Goal: Transaction & Acquisition: Download file/media

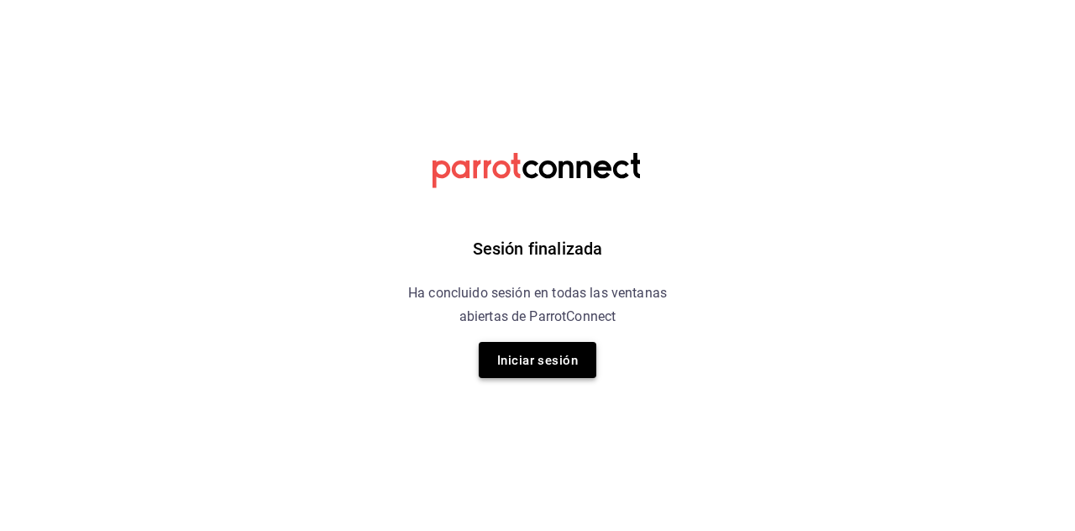
click at [546, 359] on font "Iniciar sesión" at bounding box center [537, 360] width 81 height 15
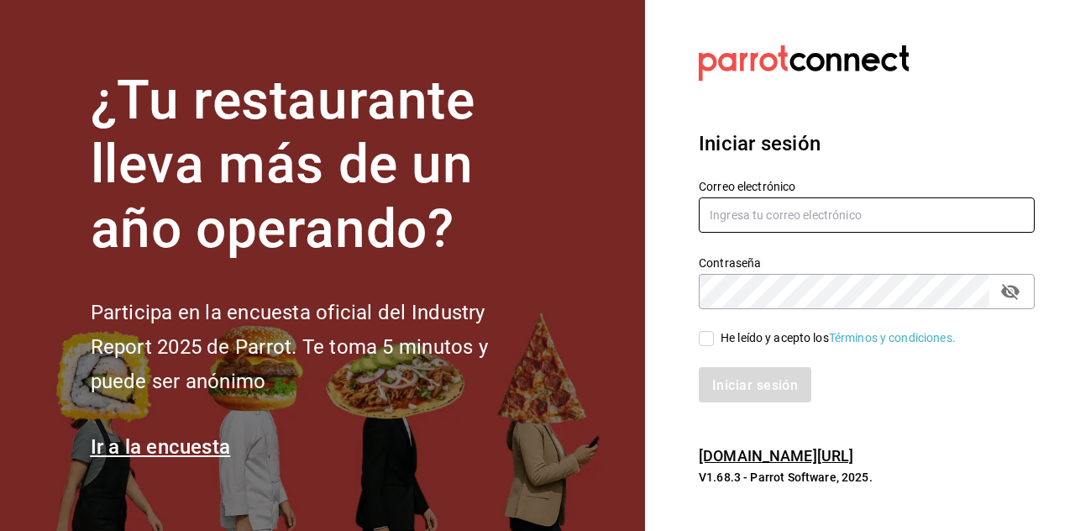
click at [845, 233] on input "text" at bounding box center [867, 214] width 336 height 35
type input "cafeteria@fikakaffe.mx"
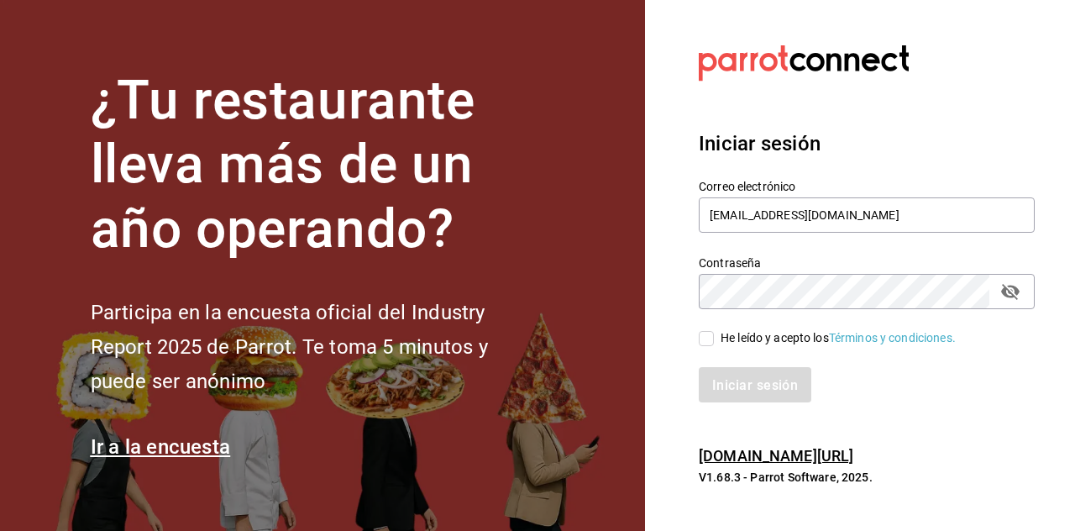
click at [706, 346] on input "He leído y acepto los Términos y condiciones." at bounding box center [706, 338] width 15 height 15
checkbox input "true"
click at [739, 393] on font "Iniciar sesión" at bounding box center [756, 385] width 86 height 16
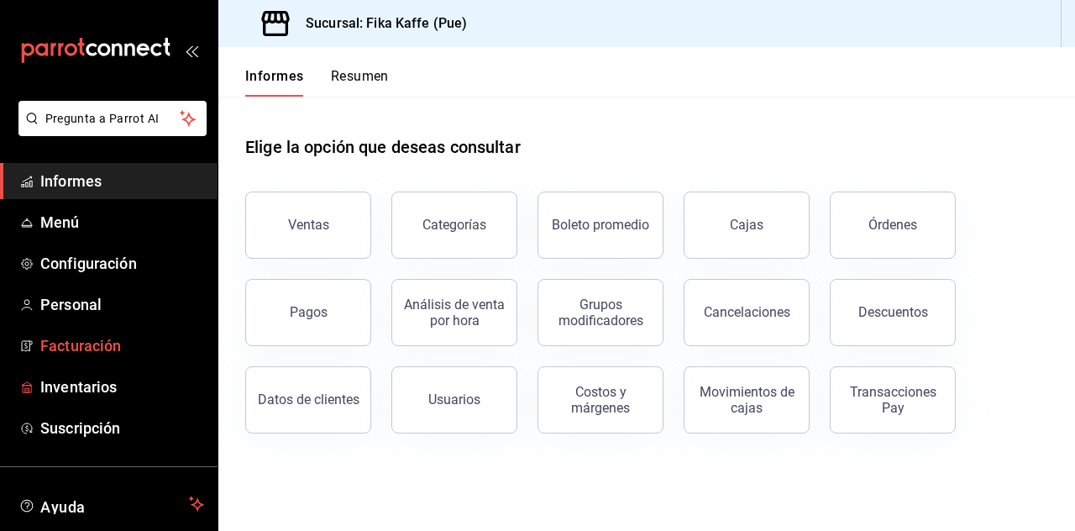
click at [140, 349] on span "Facturación" at bounding box center [122, 345] width 164 height 23
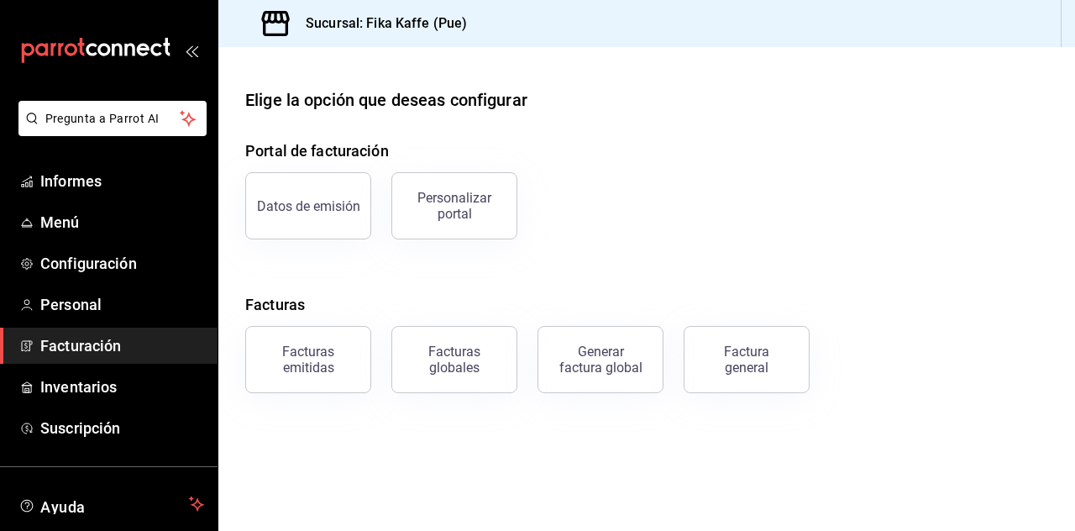
click at [332, 364] on div "Facturas emitidas" at bounding box center [308, 359] width 104 height 32
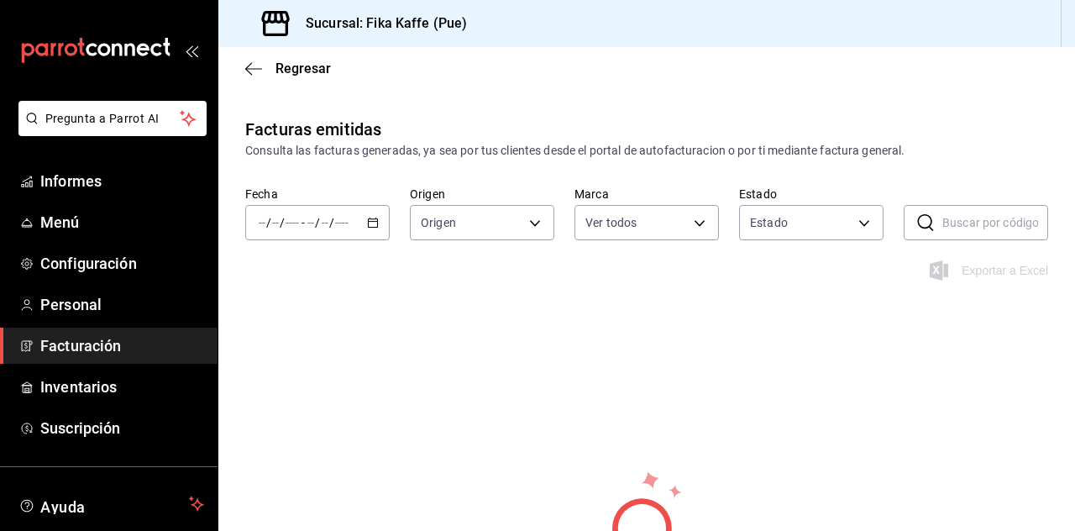
type input "34ad27b6-2ad7-4e09-8c47-bff0ca000e3b"
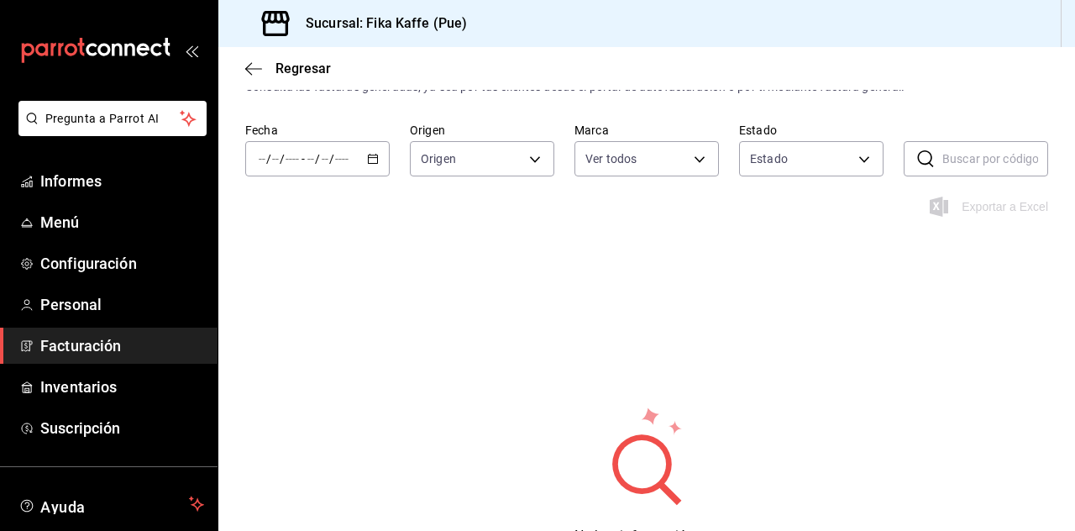
scroll to position [59, 0]
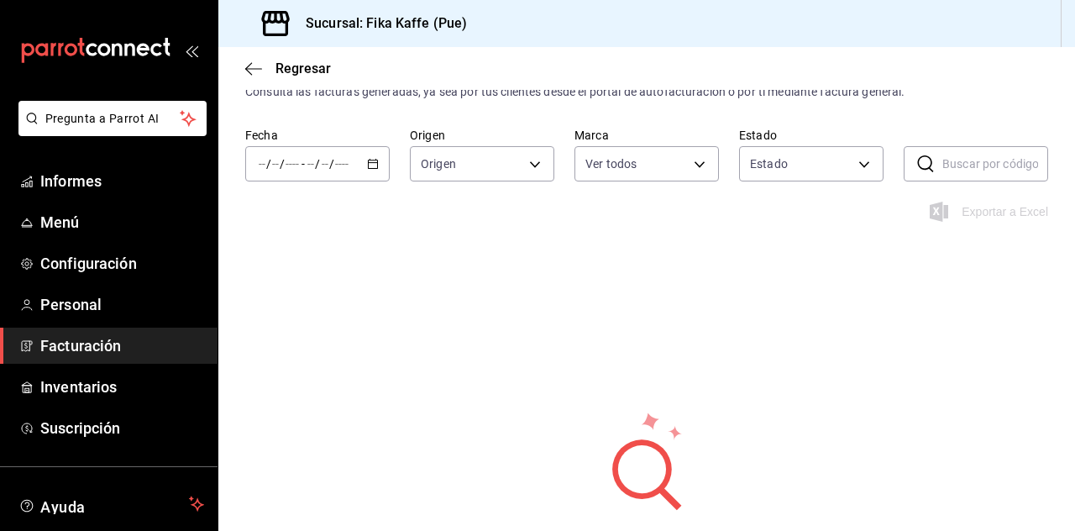
click at [311, 157] on input "number" at bounding box center [311, 163] width 8 height 13
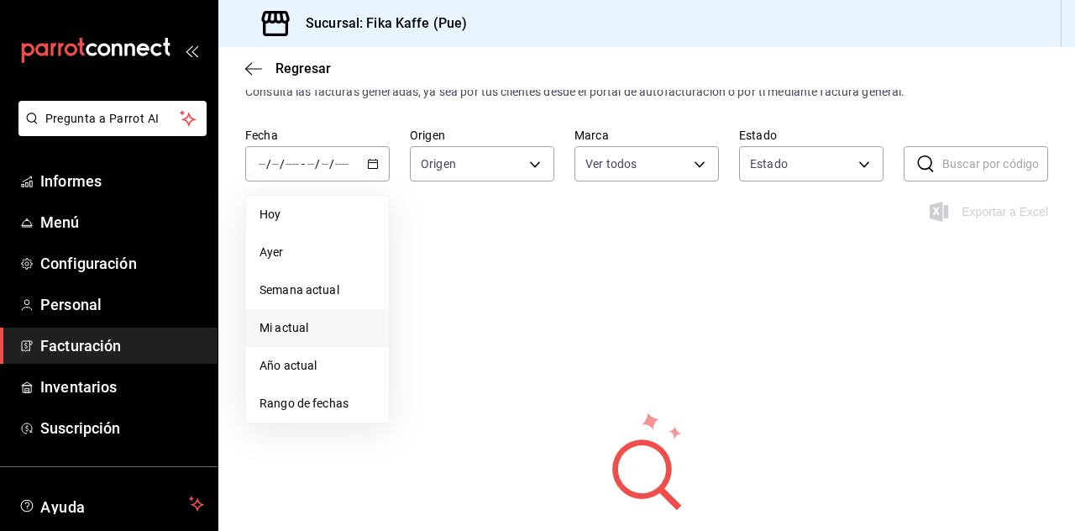
click at [329, 328] on span "Mi actual" at bounding box center [317, 328] width 116 height 18
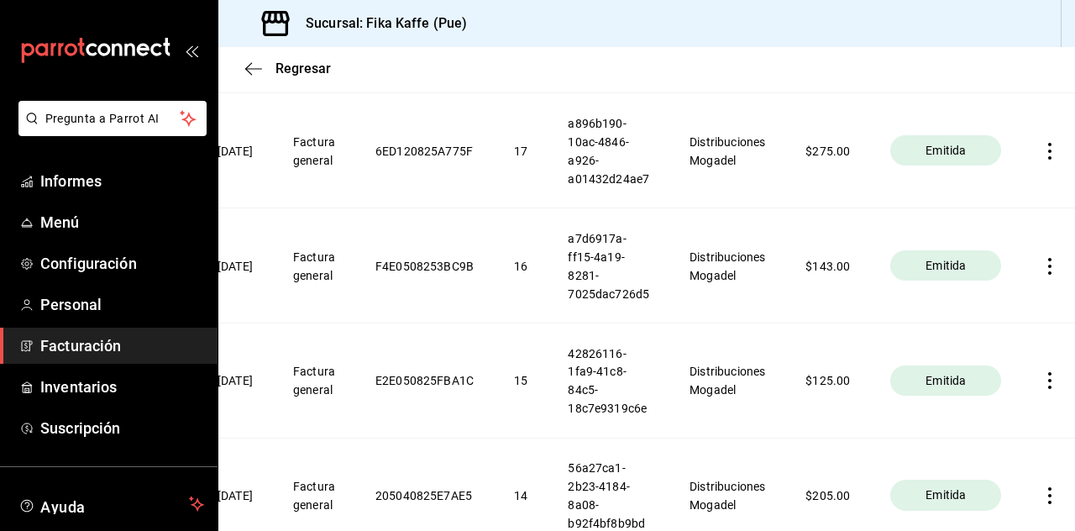
scroll to position [0, 124]
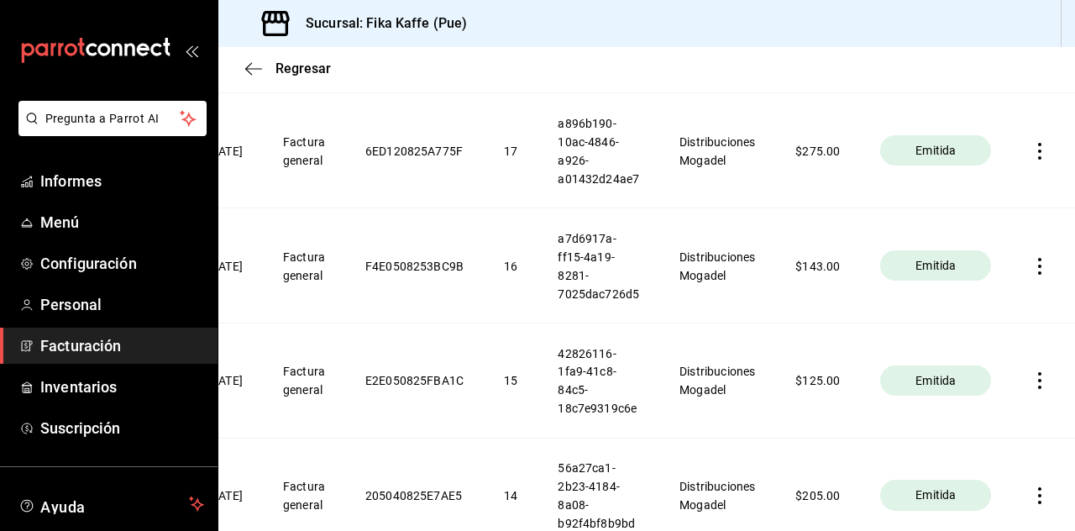
click at [1040, 487] on icon "button" at bounding box center [1039, 495] width 3 height 17
click at [679, 495] on div at bounding box center [537, 265] width 1075 height 531
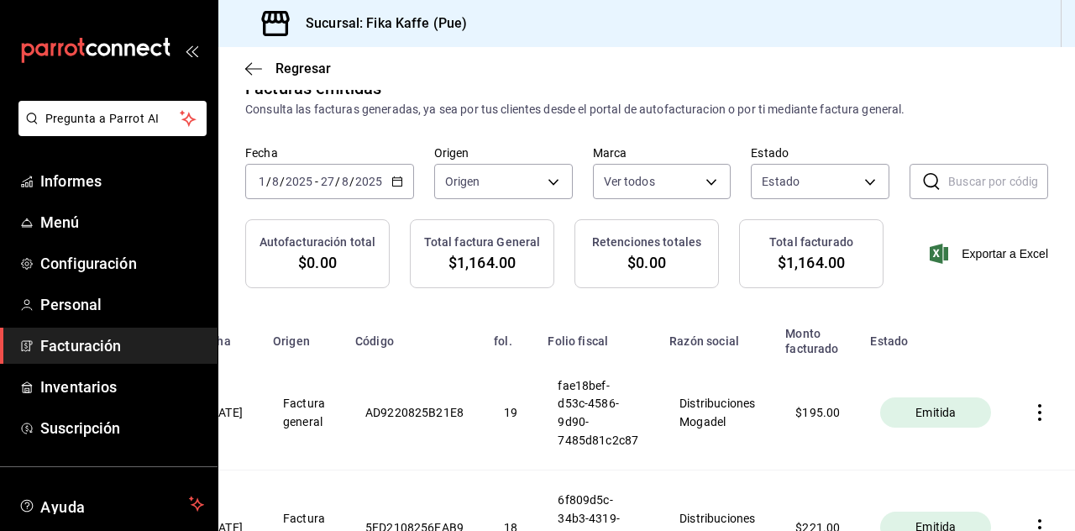
scroll to position [0, 0]
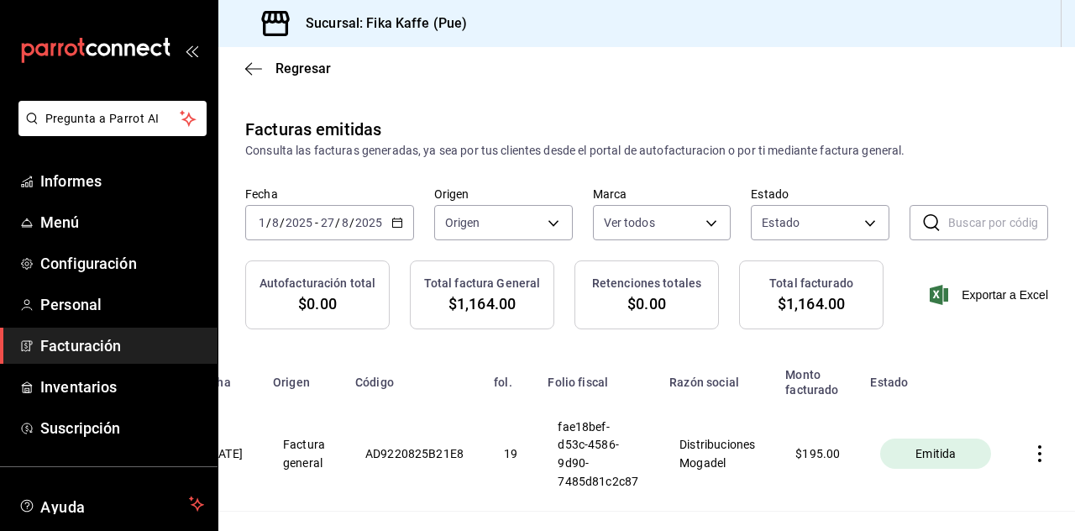
click at [343, 205] on div "[DATE] [DATE] - [DATE] [DATE]" at bounding box center [329, 222] width 169 height 35
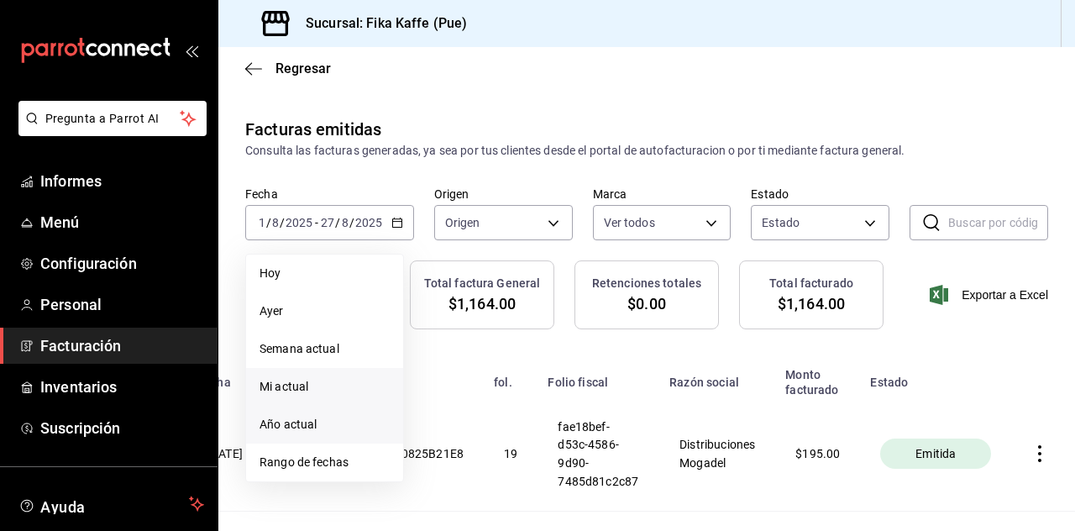
click at [297, 417] on font "Año actual" at bounding box center [287, 423] width 57 height 13
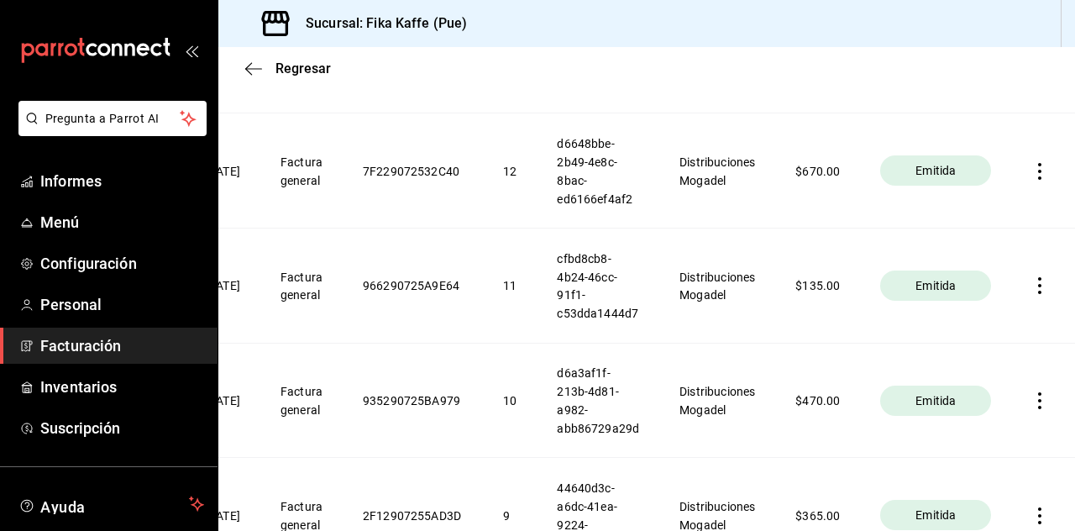
scroll to position [0, 127]
click at [1040, 392] on icon "button" at bounding box center [1039, 400] width 17 height 17
click at [1004, 273] on li "Descargar XML" at bounding box center [975, 286] width 148 height 43
